Goal: Information Seeking & Learning: Find specific page/section

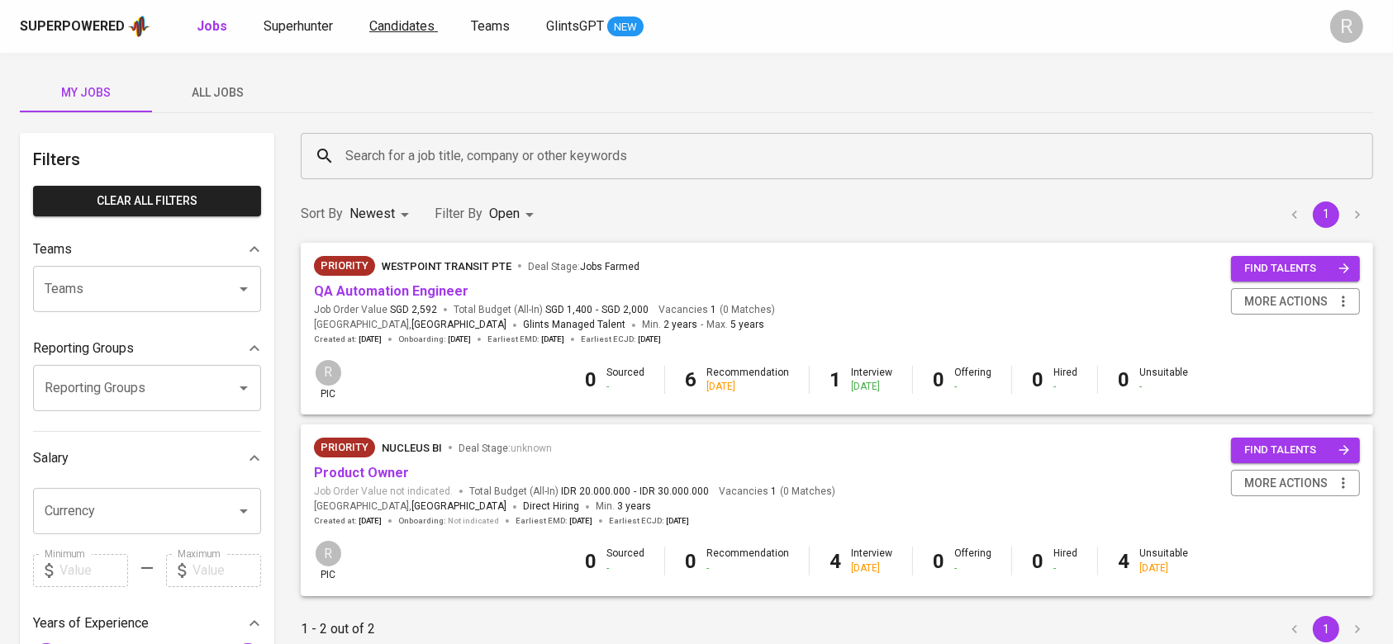
click at [396, 29] on span "Candidates" at bounding box center [401, 26] width 65 height 16
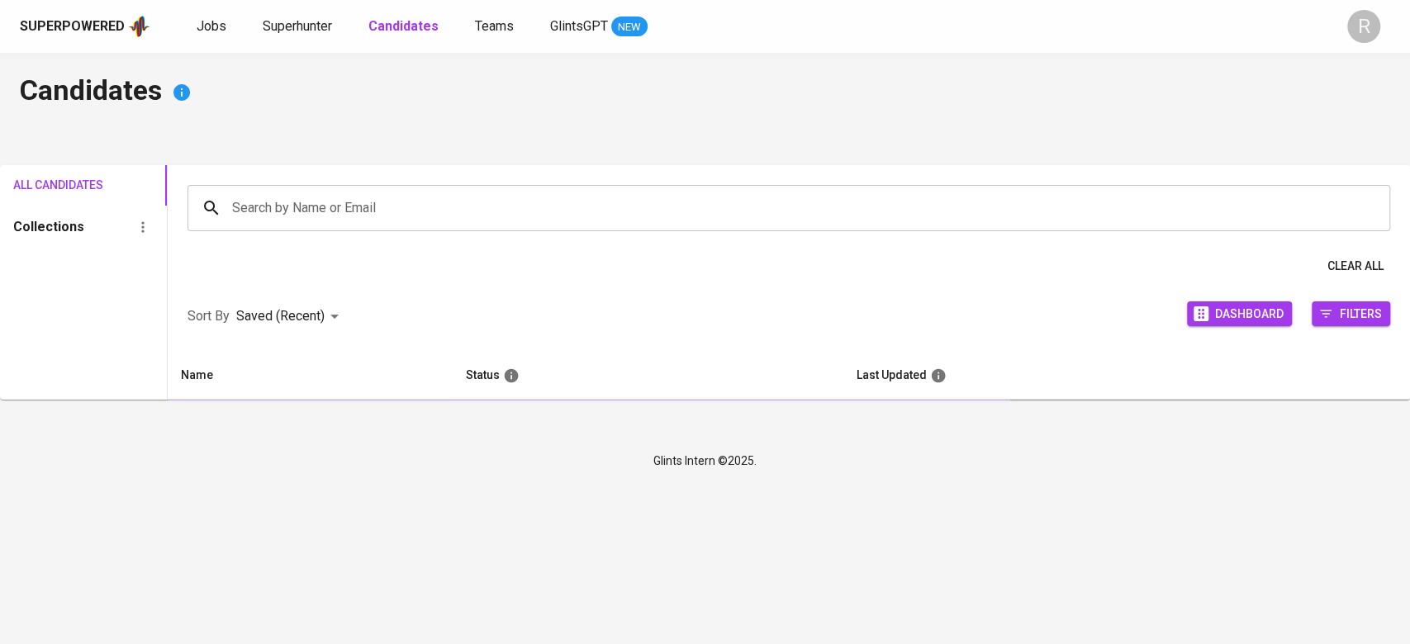
click at [368, 205] on input "Search by Name or Email" at bounding box center [793, 207] width 1130 height 31
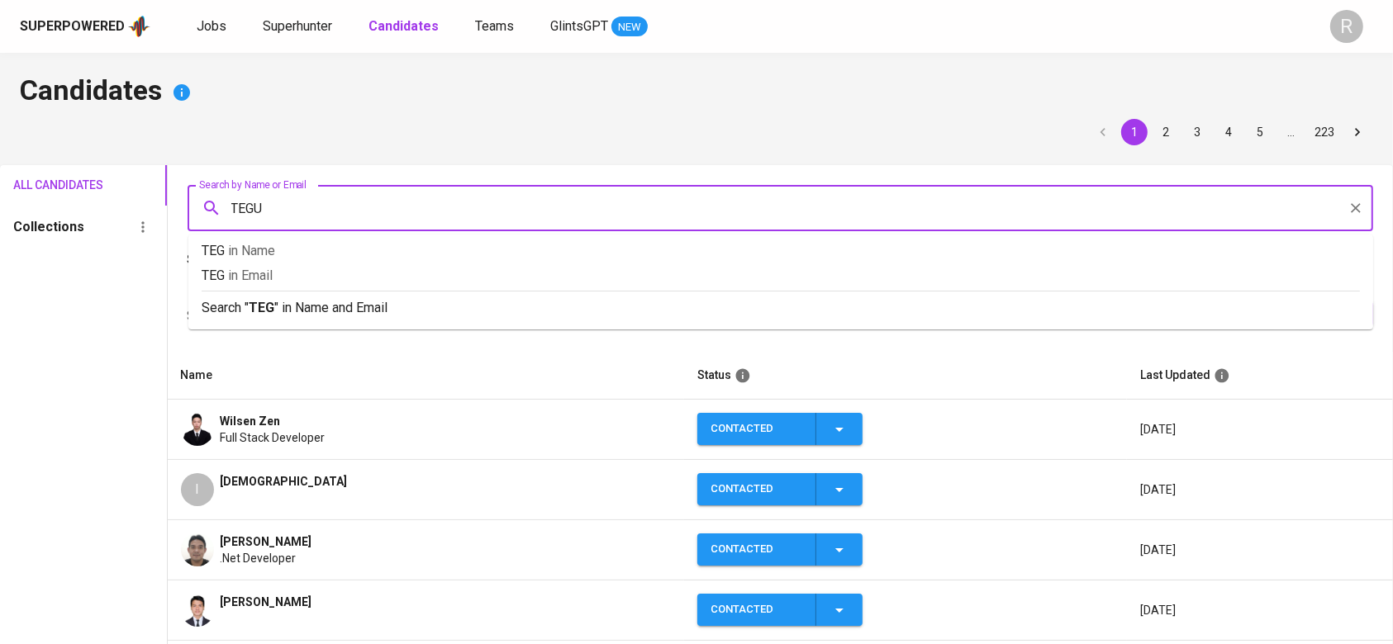
type input "TEGUH"
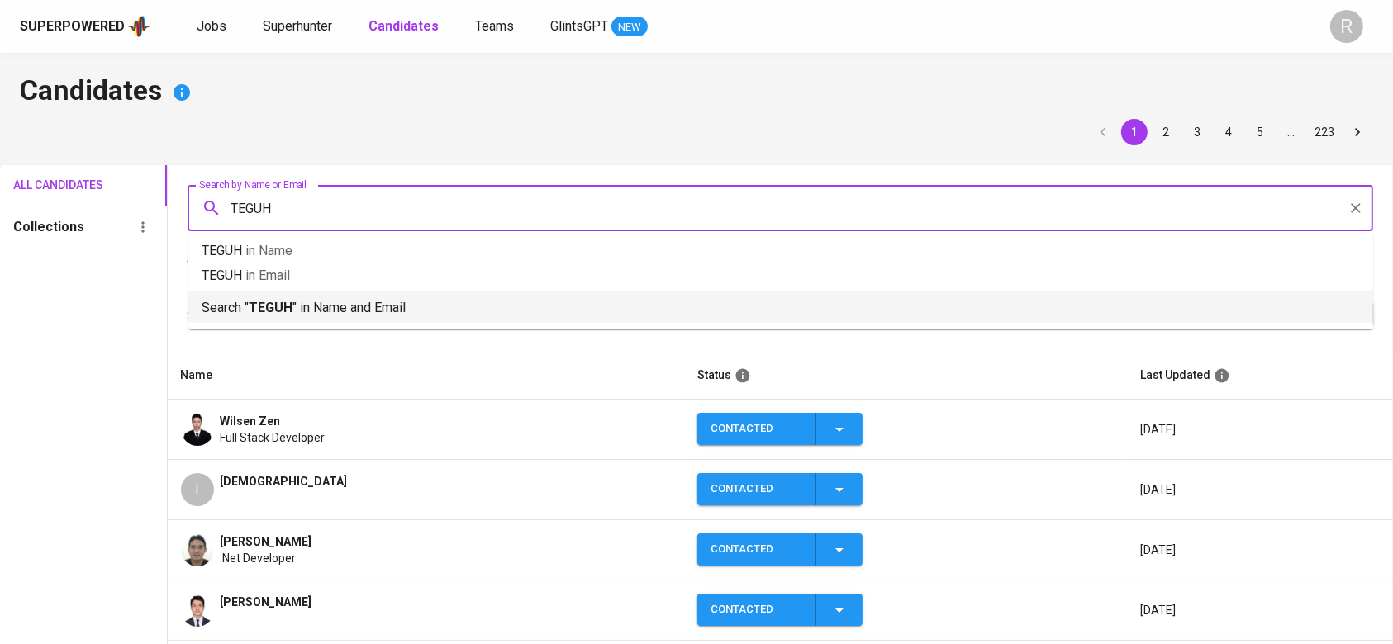
click at [278, 295] on div "Search " TEGUH " in Name and Email" at bounding box center [781, 304] width 1158 height 27
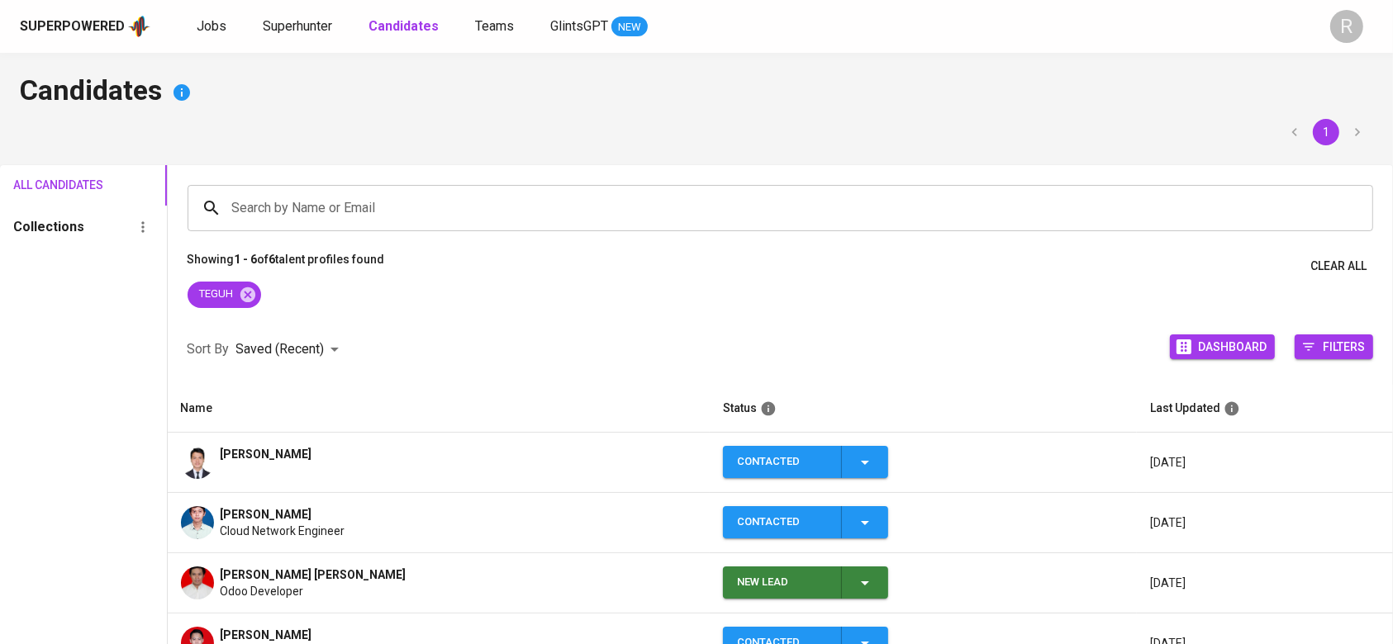
click at [206, 449] on img at bounding box center [197, 462] width 33 height 33
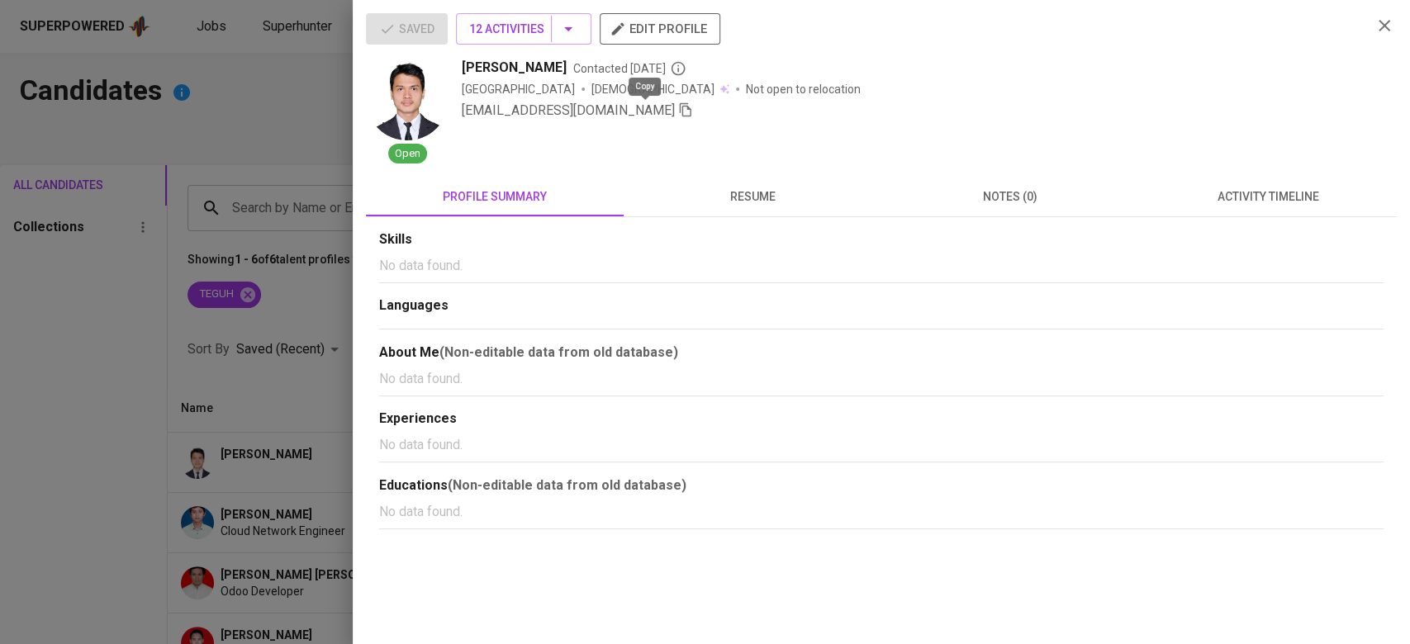
click at [680, 108] on icon "button" at bounding box center [686, 110] width 12 height 14
click at [245, 177] on div at bounding box center [705, 322] width 1410 height 644
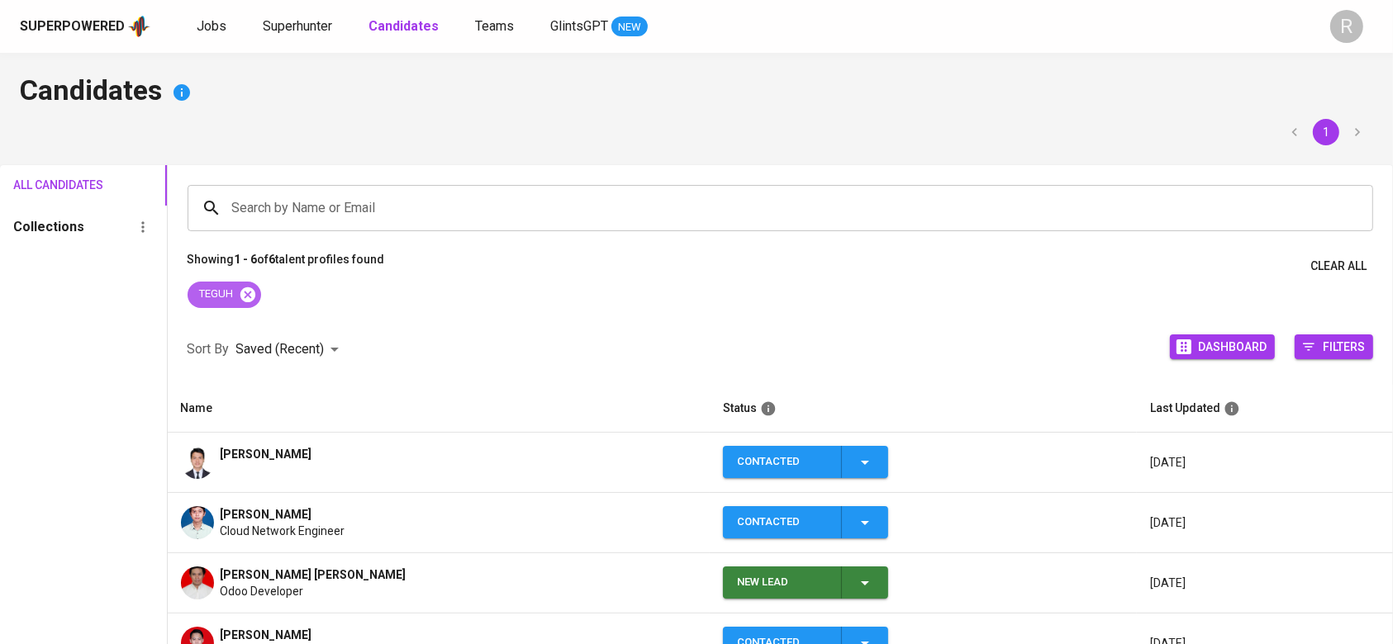
click at [249, 292] on icon at bounding box center [248, 295] width 18 height 18
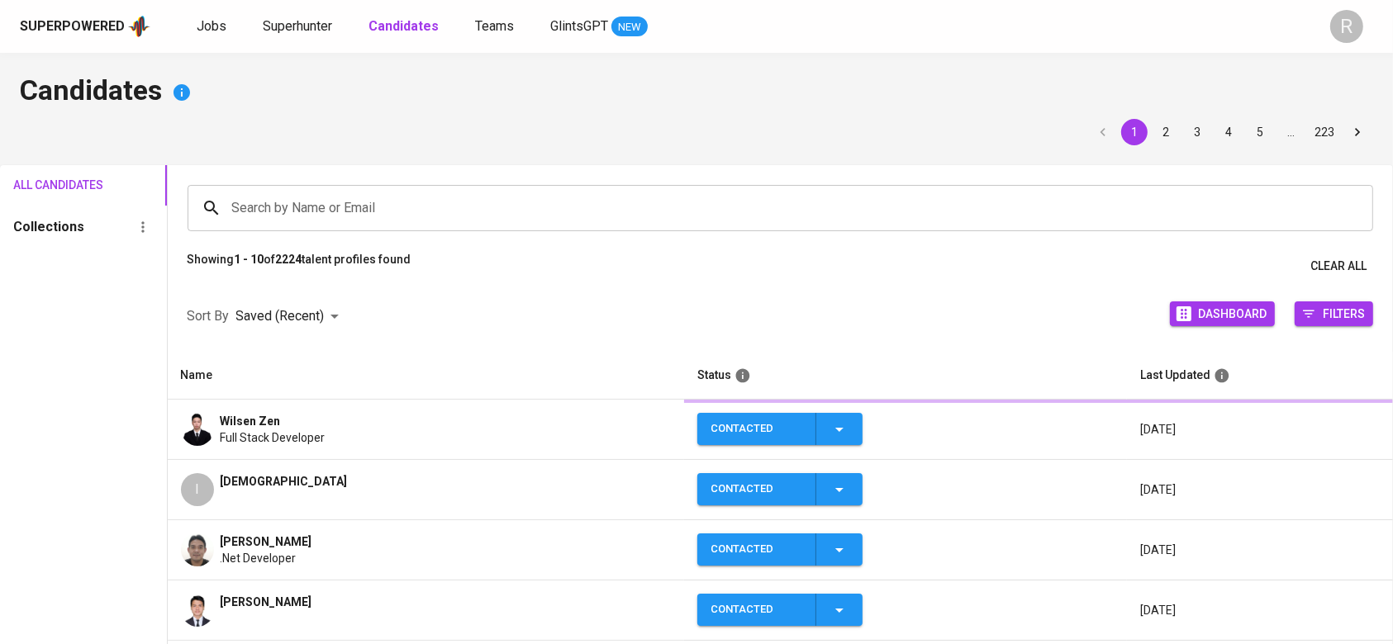
click at [280, 211] on input "Search by Name or Email" at bounding box center [784, 207] width 1113 height 31
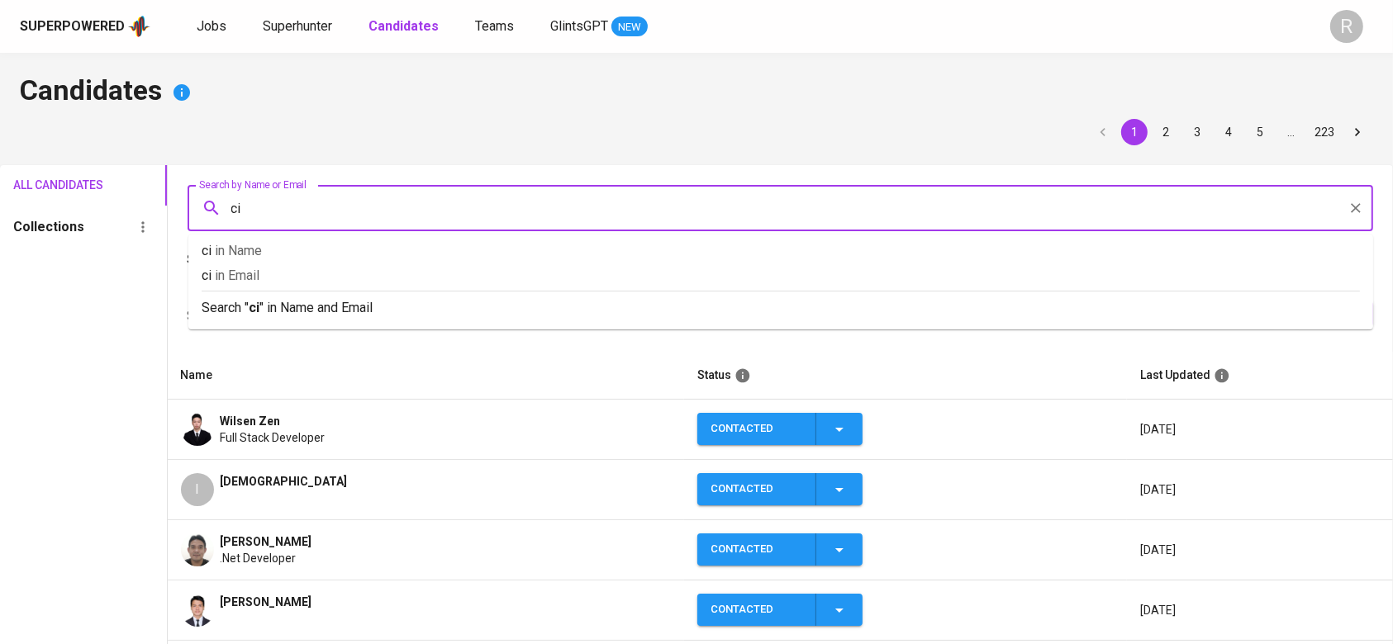
type input "c"
type input "ichsan"
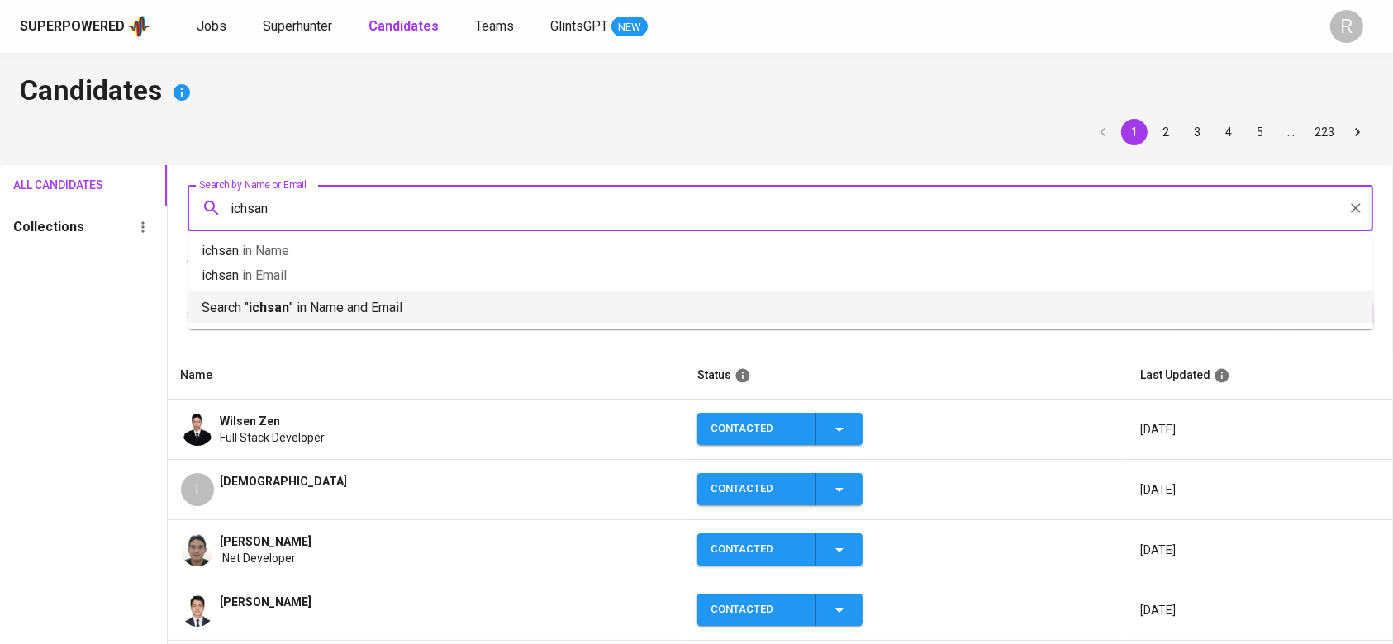
click at [225, 306] on p "Search " ichsan " in Name and Email" at bounding box center [781, 308] width 1158 height 20
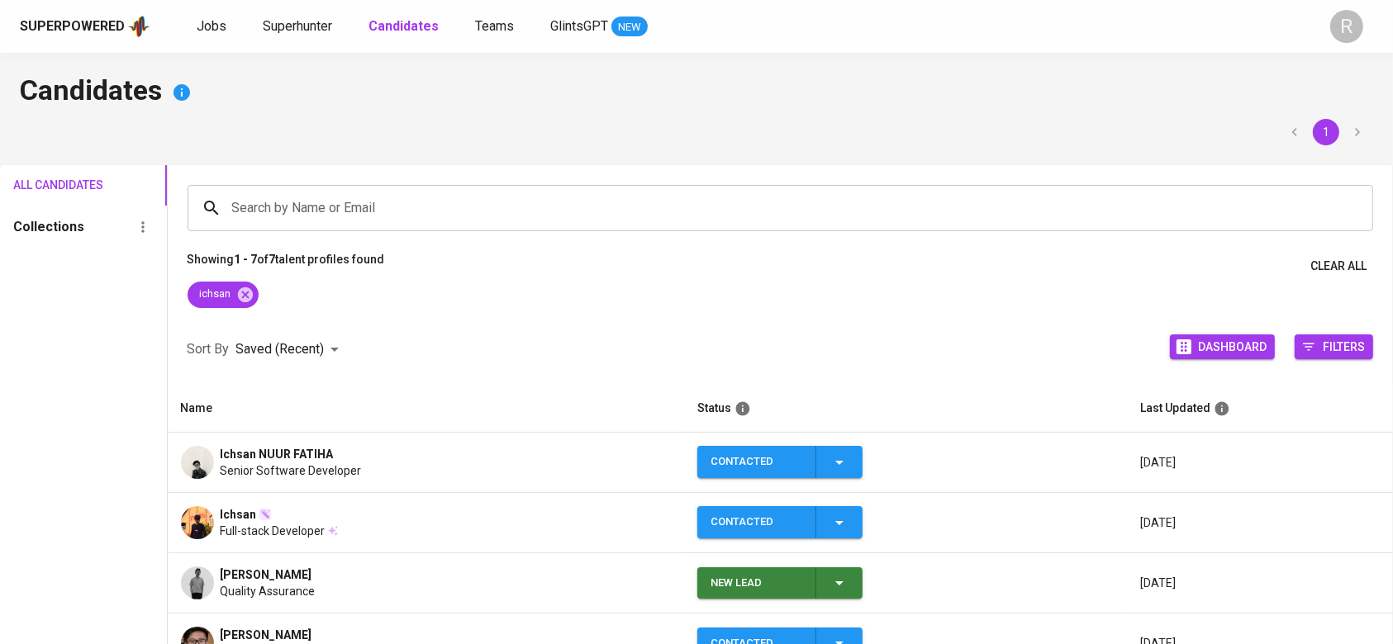
click at [258, 472] on span "Senior Software Developer" at bounding box center [291, 471] width 141 height 17
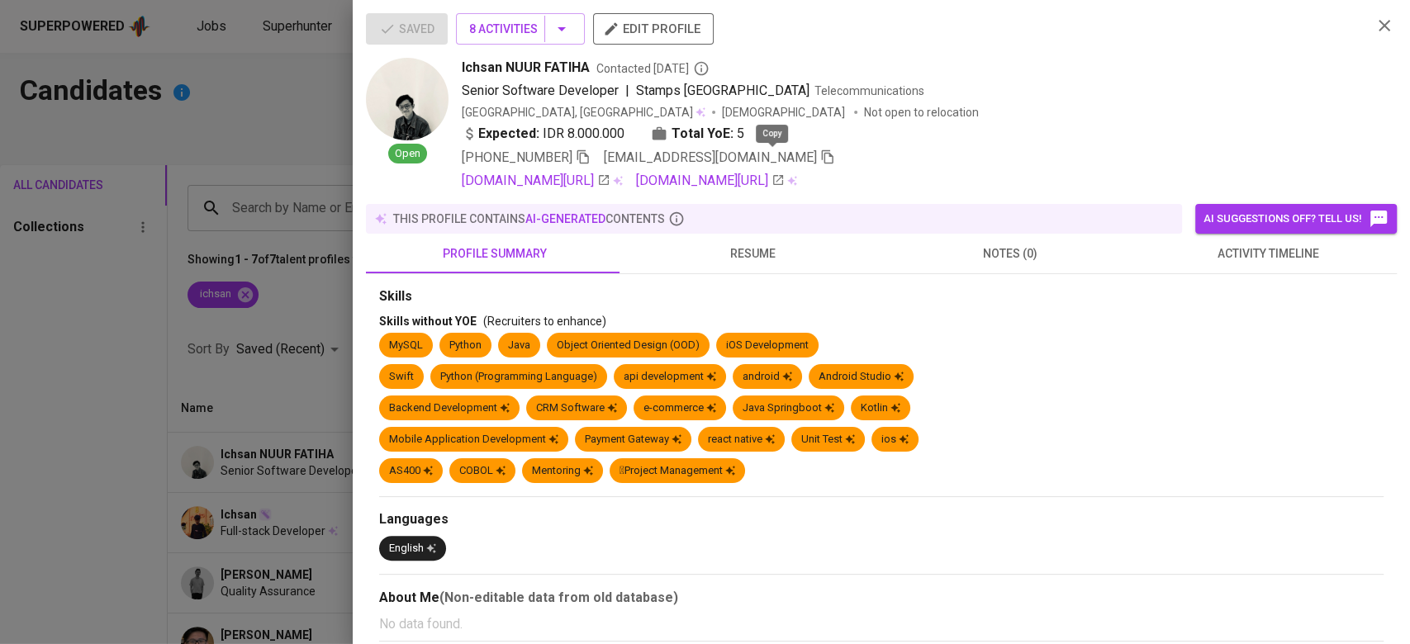
click at [820, 154] on icon "button" at bounding box center [827, 157] width 15 height 15
